Goal: Information Seeking & Learning: Check status

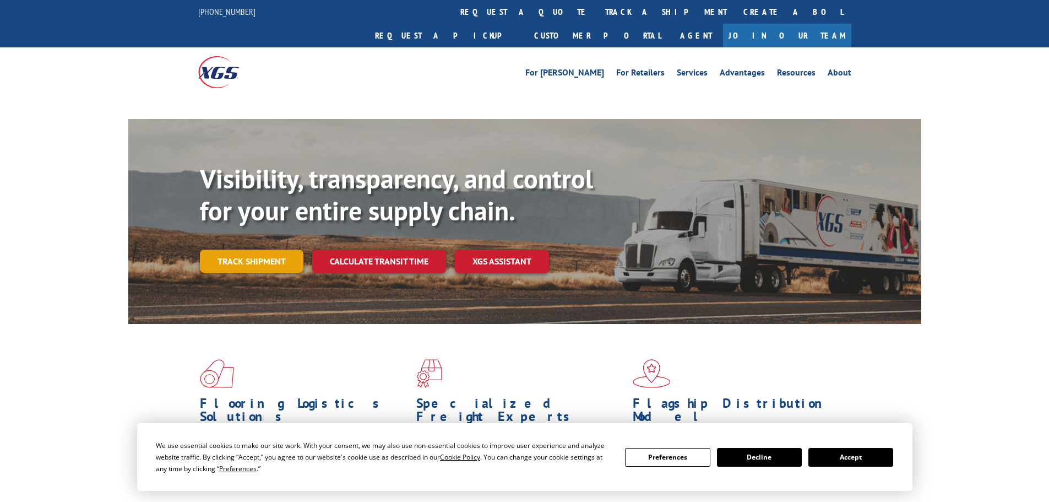
click at [253, 250] on link "Track shipment" at bounding box center [252, 261] width 104 height 23
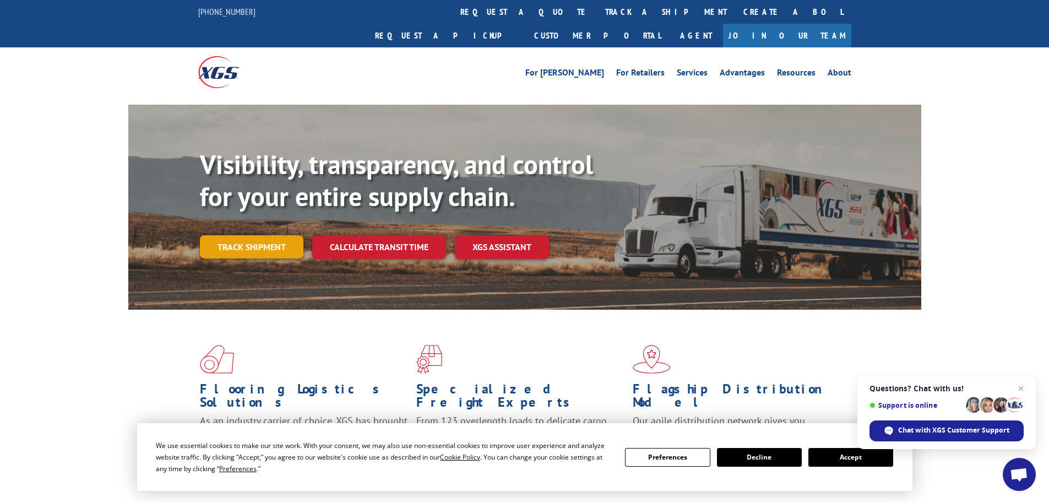
click at [259, 235] on link "Track shipment" at bounding box center [252, 246] width 104 height 23
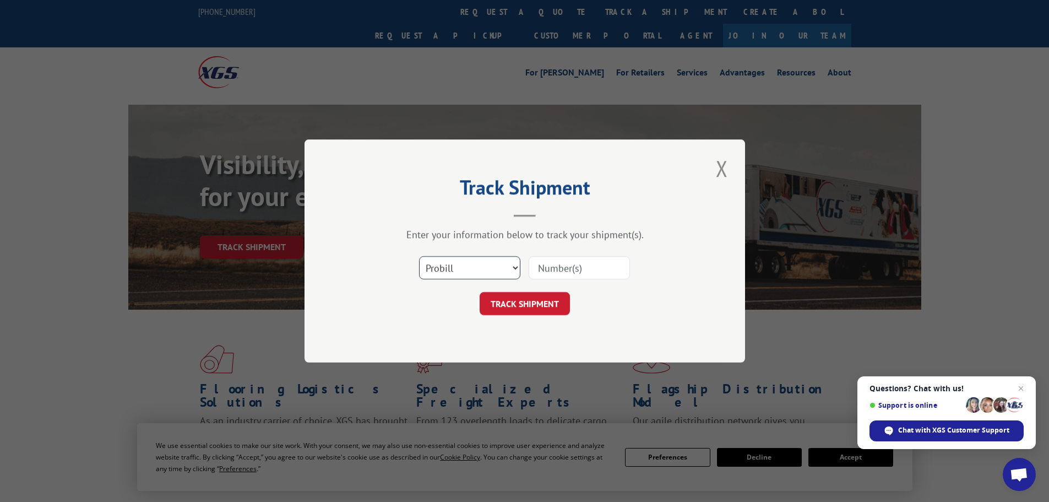
click at [475, 261] on select "Select category... Probill BOL PO" at bounding box center [469, 267] width 101 height 23
select select "bol"
click at [419, 256] on select "Select category... Probill BOL PO" at bounding box center [469, 267] width 101 height 23
paste input "5943164"
type input "5943164"
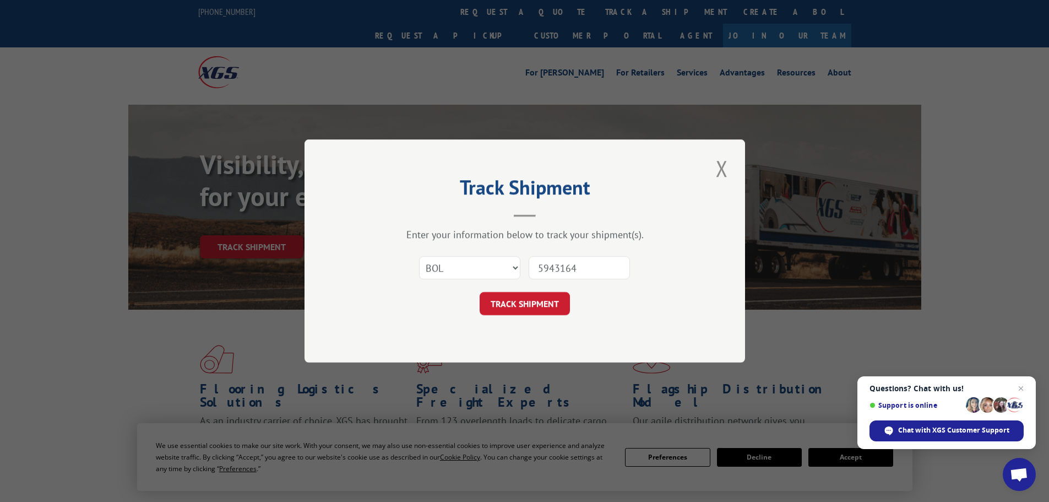
click at [557, 313] on button "TRACK SHIPMENT" at bounding box center [525, 303] width 90 height 23
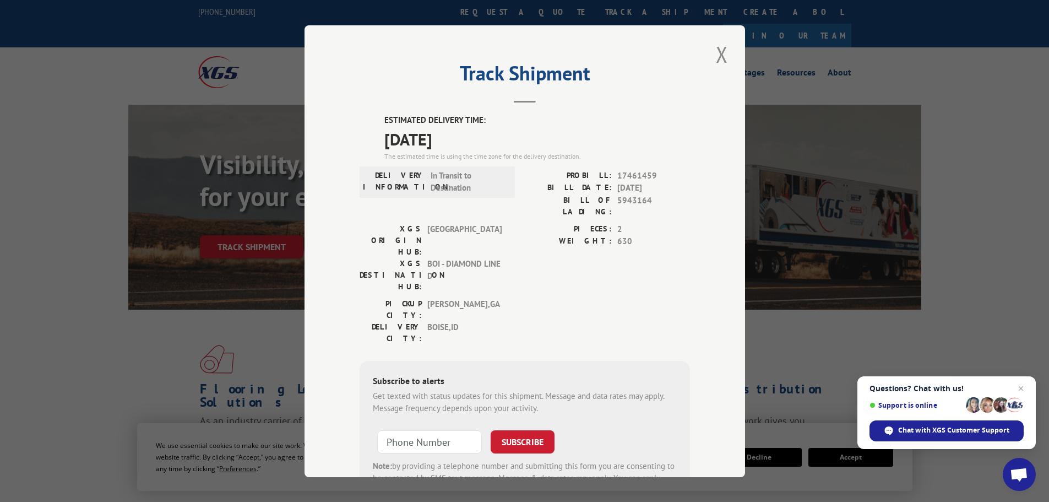
click at [713, 53] on button "Close modal" at bounding box center [722, 54] width 19 height 30
